Goal: Find specific page/section: Find specific page/section

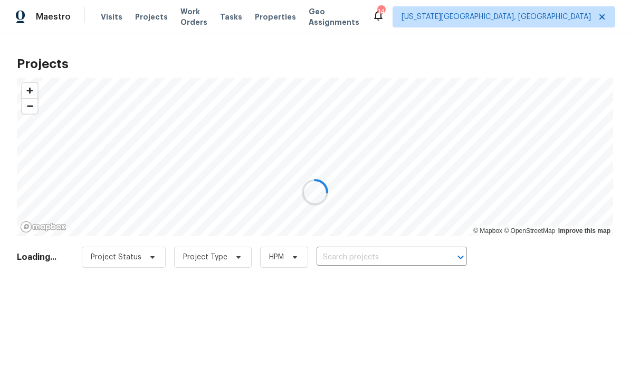
click at [377, 267] on div at bounding box center [315, 192] width 630 height 384
click at [380, 258] on div at bounding box center [315, 192] width 630 height 384
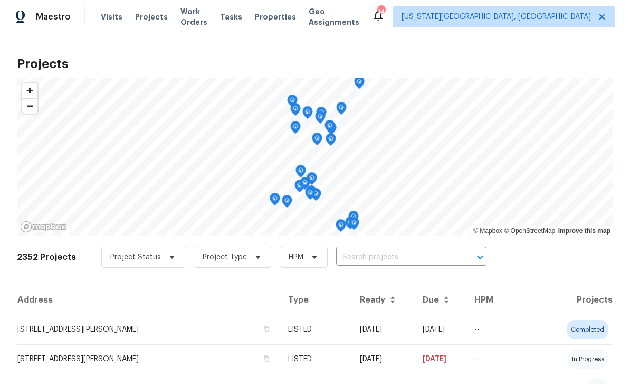
click at [398, 263] on input "text" at bounding box center [396, 257] width 121 height 16
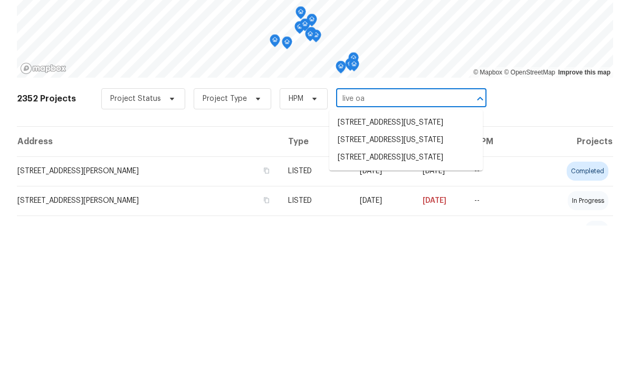
type input "live oak"
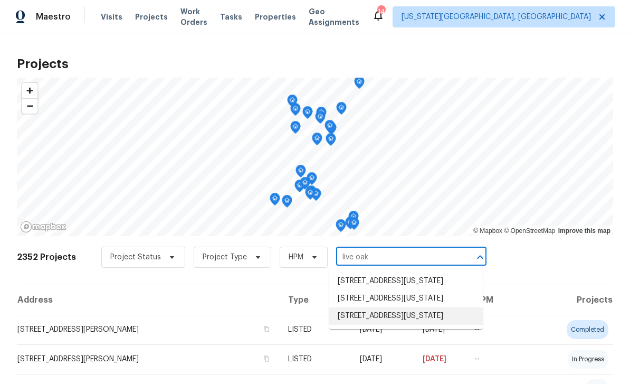
click at [375, 307] on li "[STREET_ADDRESS][US_STATE]" at bounding box center [406, 315] width 154 height 17
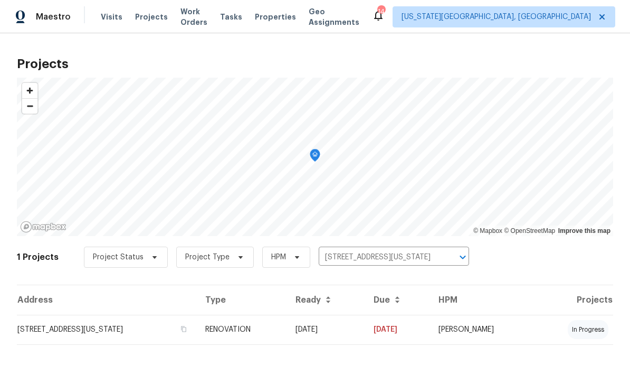
click at [176, 339] on td "[STREET_ADDRESS][US_STATE]" at bounding box center [107, 330] width 180 height 30
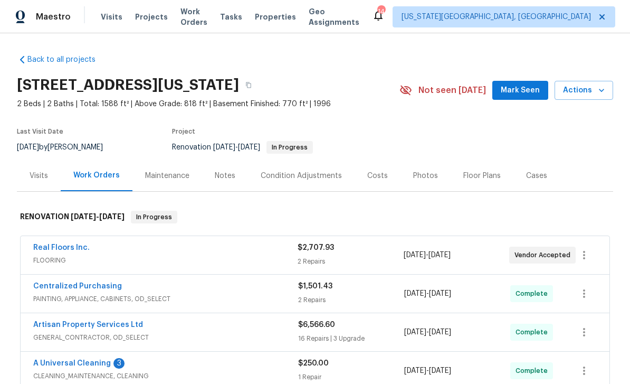
click at [471, 178] on div "Floor Plans" at bounding box center [482, 176] width 37 height 11
